Goal: Task Accomplishment & Management: Complete application form

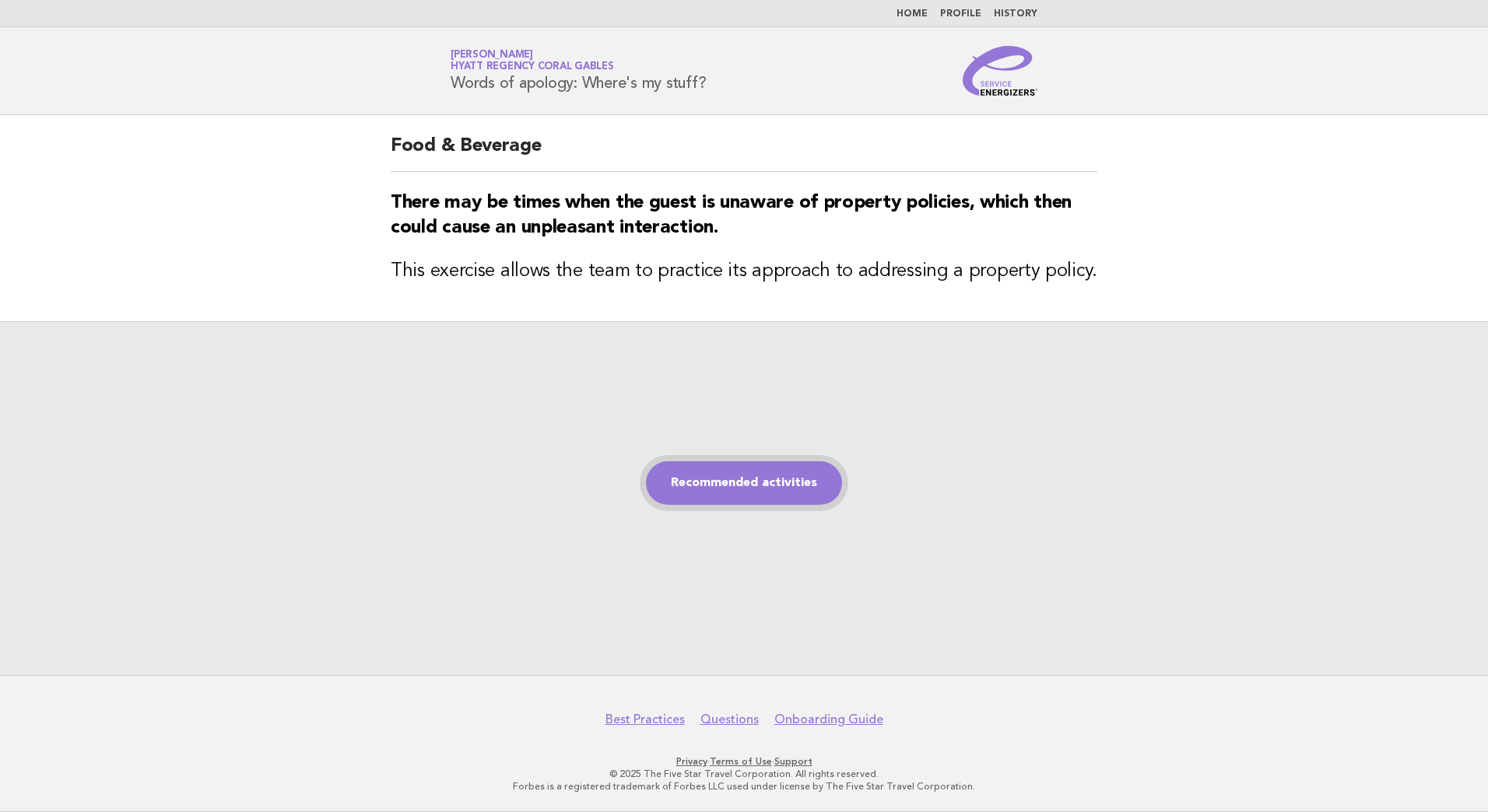
click at [754, 477] on link "Recommended activities" at bounding box center [744, 483] width 196 height 44
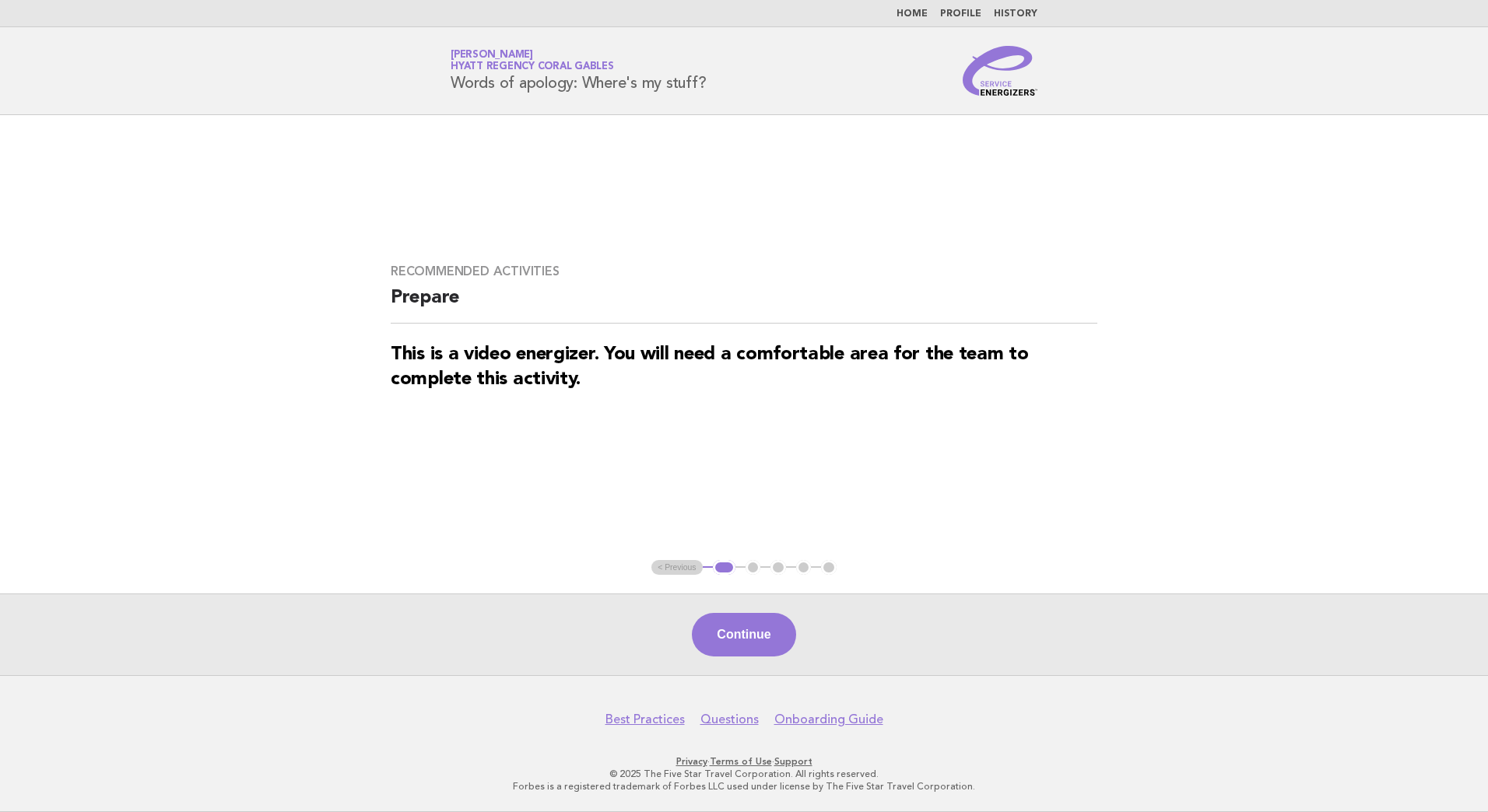
drag, startPoint x: 753, startPoint y: 607, endPoint x: 750, endPoint y: 616, distance: 9.5
click at [753, 608] on div "Continue" at bounding box center [744, 634] width 1488 height 81
click at [749, 620] on button "Continue" at bounding box center [743, 635] width 103 height 44
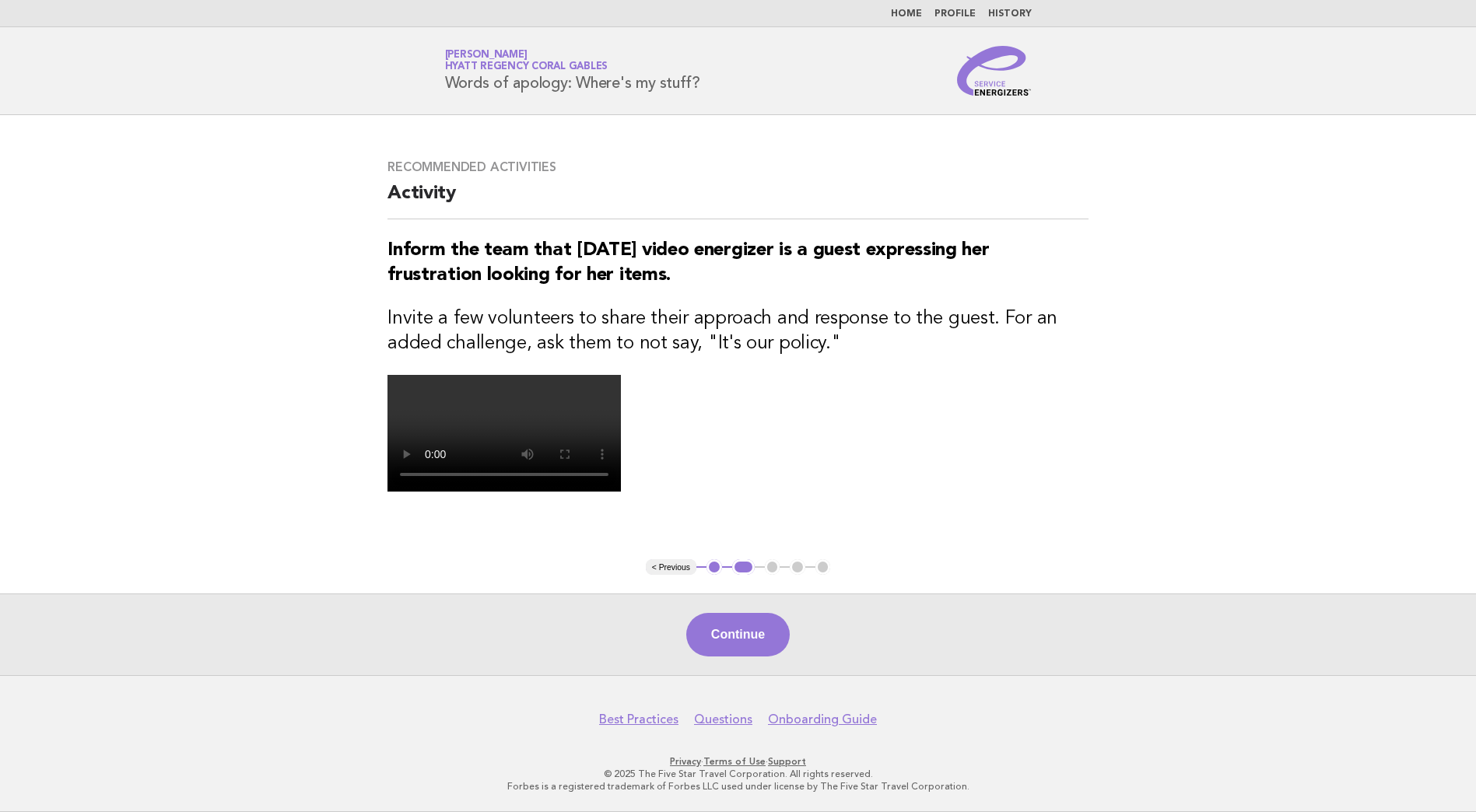
drag, startPoint x: 749, startPoint y: 627, endPoint x: 731, endPoint y: 657, distance: 35.0
click at [750, 627] on button "Continue" at bounding box center [738, 635] width 103 height 44
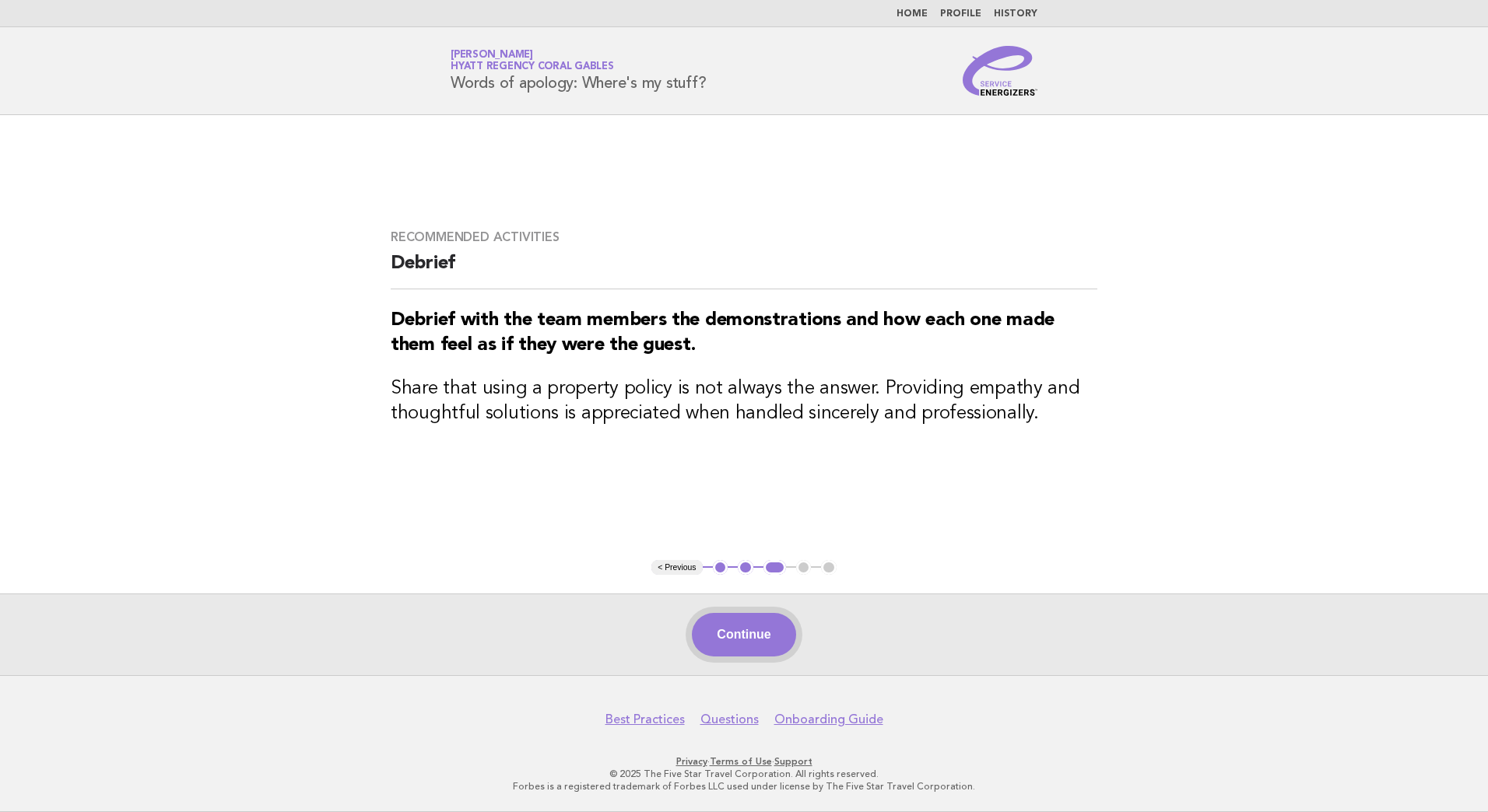
drag, startPoint x: 760, startPoint y: 648, endPoint x: 965, endPoint y: 675, distance: 206.8
click at [760, 647] on button "Continue" at bounding box center [743, 635] width 103 height 44
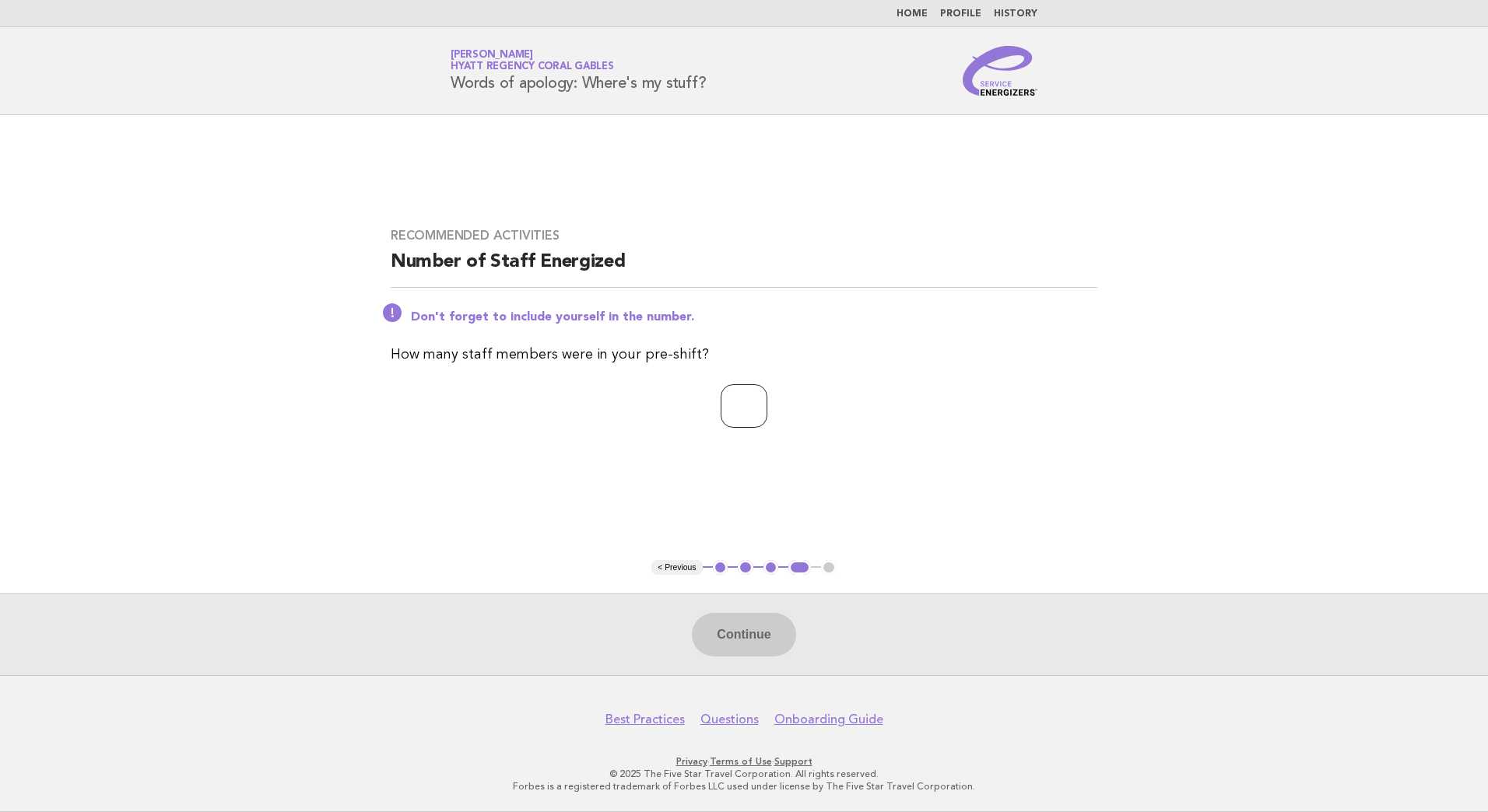
drag, startPoint x: 734, startPoint y: 415, endPoint x: 817, endPoint y: 457, distance: 93.0
click at [734, 415] on input "number" at bounding box center [744, 406] width 47 height 44
type input "*"
click at [739, 631] on button "Continue" at bounding box center [743, 635] width 103 height 44
